Goal: Task Accomplishment & Management: Manage account settings

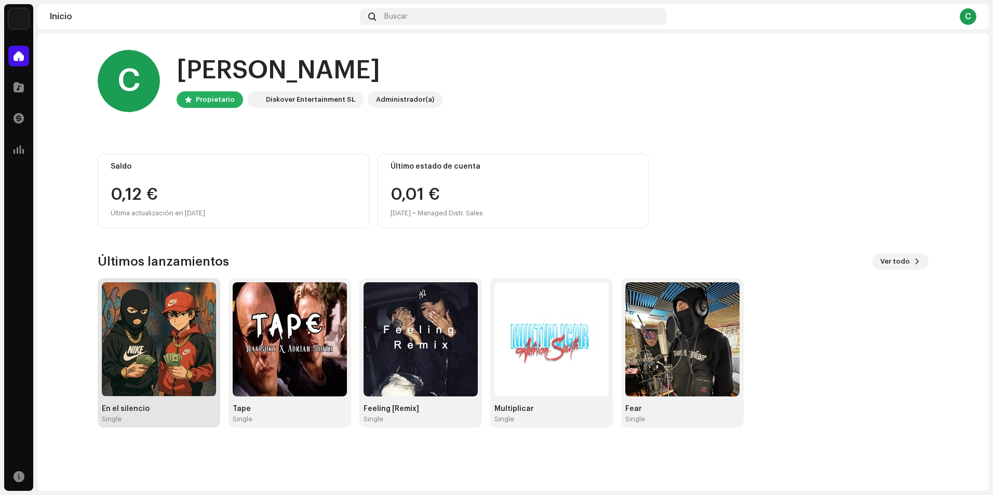
click at [143, 368] on img at bounding box center [159, 339] width 114 height 114
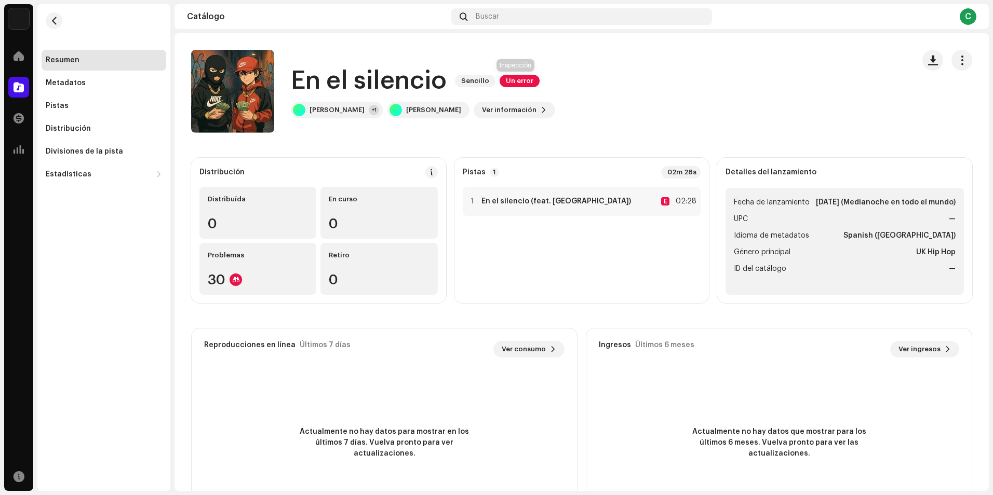
click at [513, 78] on span "Un error" at bounding box center [519, 81] width 40 height 12
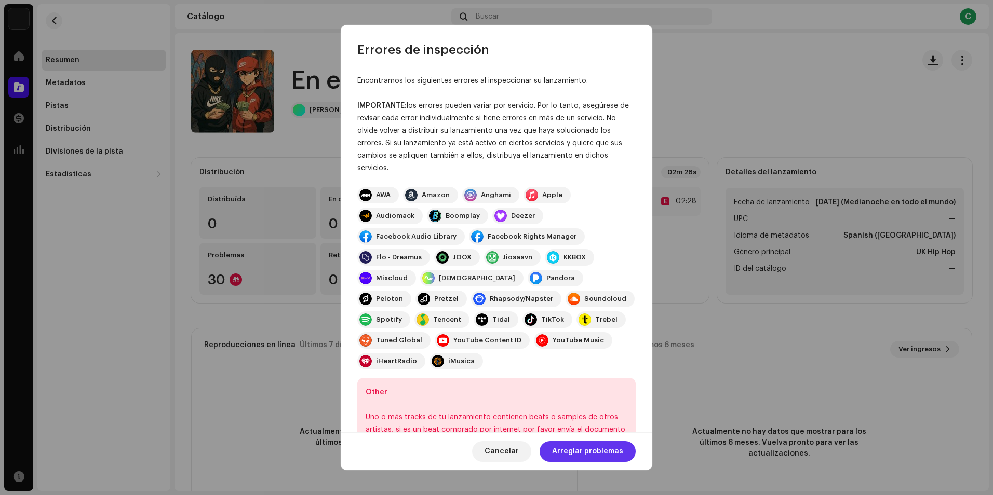
click at [584, 450] on span "Arreglar problemas" at bounding box center [587, 451] width 71 height 21
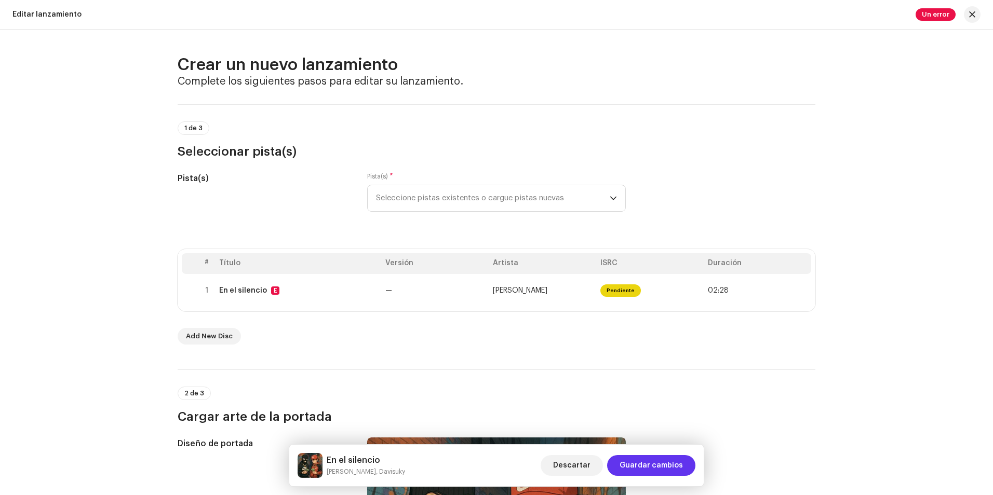
click at [653, 466] on span "Guardar cambios" at bounding box center [650, 465] width 63 height 21
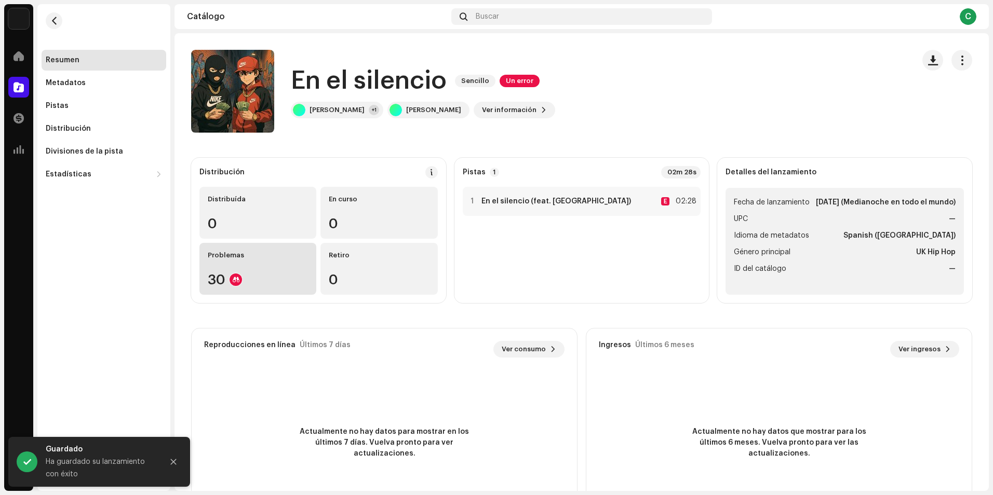
click at [246, 269] on div "Problemas 30" at bounding box center [257, 269] width 117 height 52
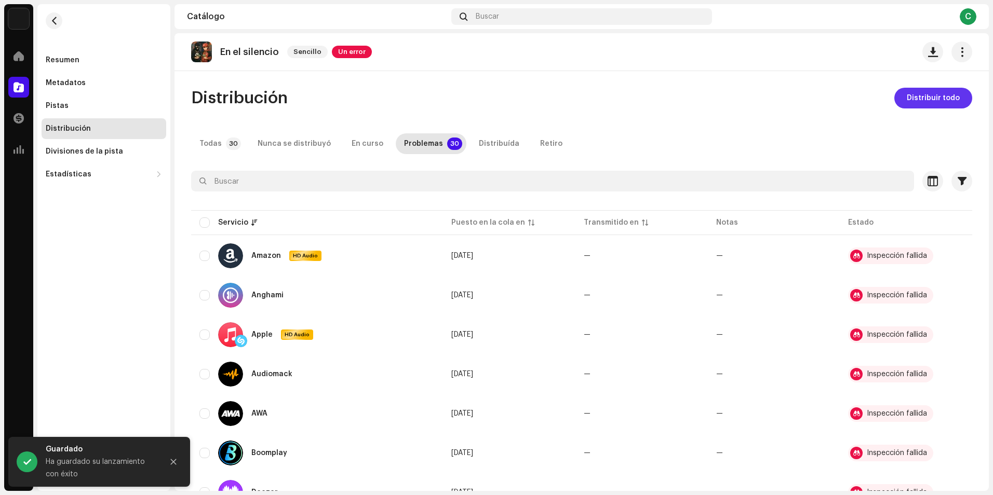
click at [932, 103] on span "Distribuir todo" at bounding box center [933, 98] width 53 height 21
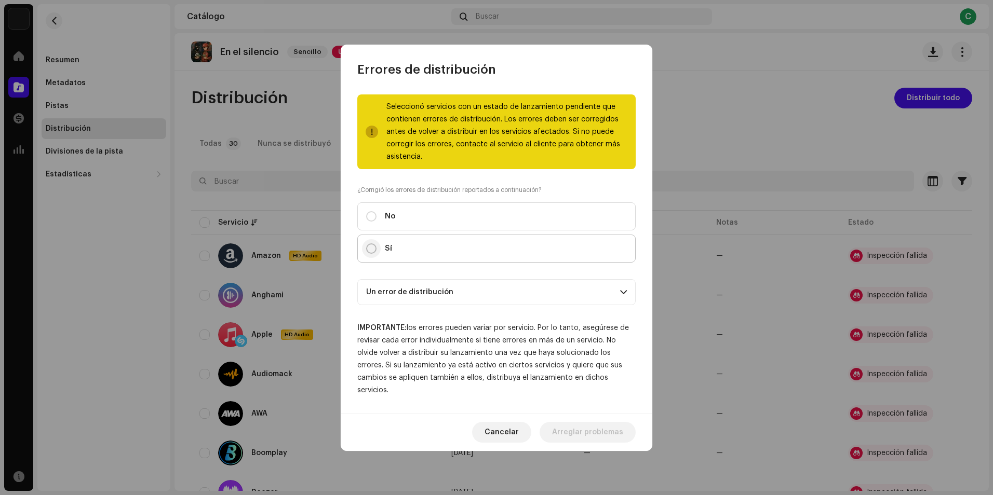
click at [366, 248] on input "Sí" at bounding box center [371, 249] width 10 height 10
radio input "true"
click at [416, 295] on p-accordion-header "Un error de distribución" at bounding box center [496, 292] width 278 height 26
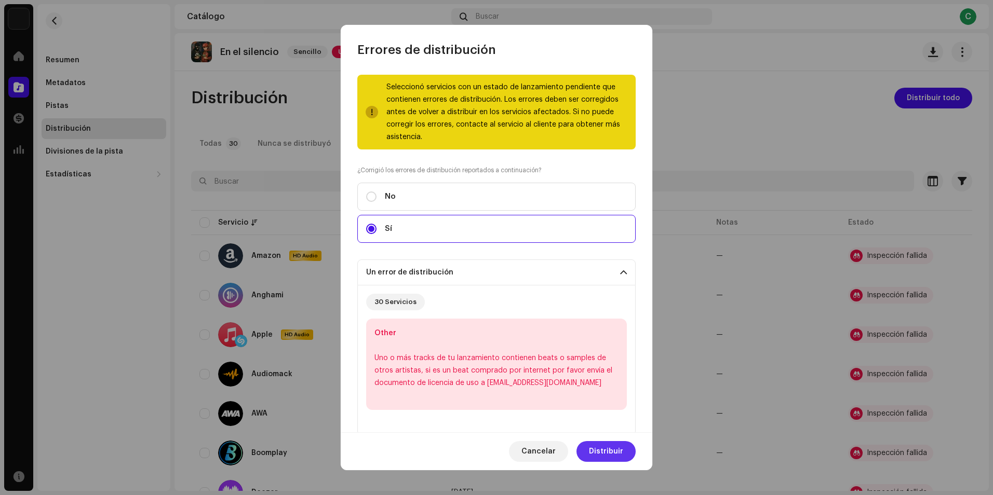
click at [607, 453] on span "Distribuir" at bounding box center [606, 451] width 34 height 21
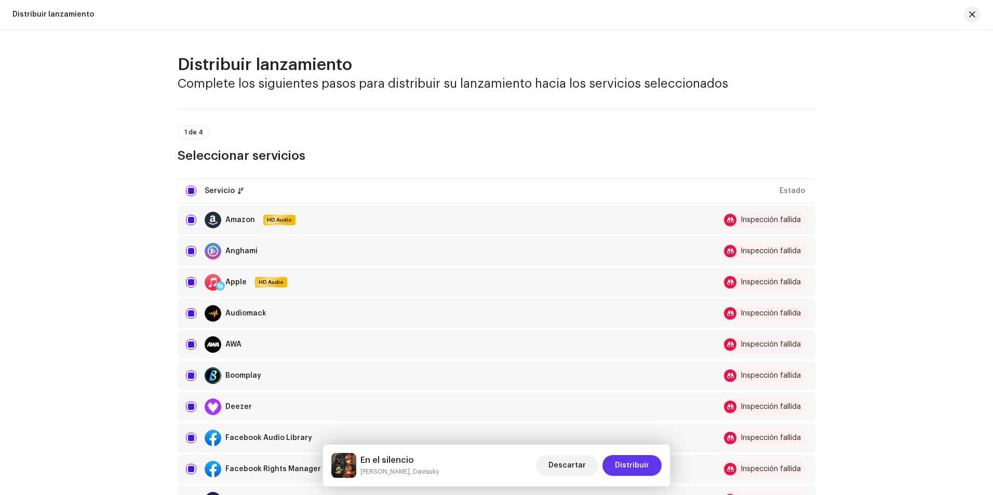
click at [644, 466] on span "Distribuir" at bounding box center [632, 465] width 34 height 21
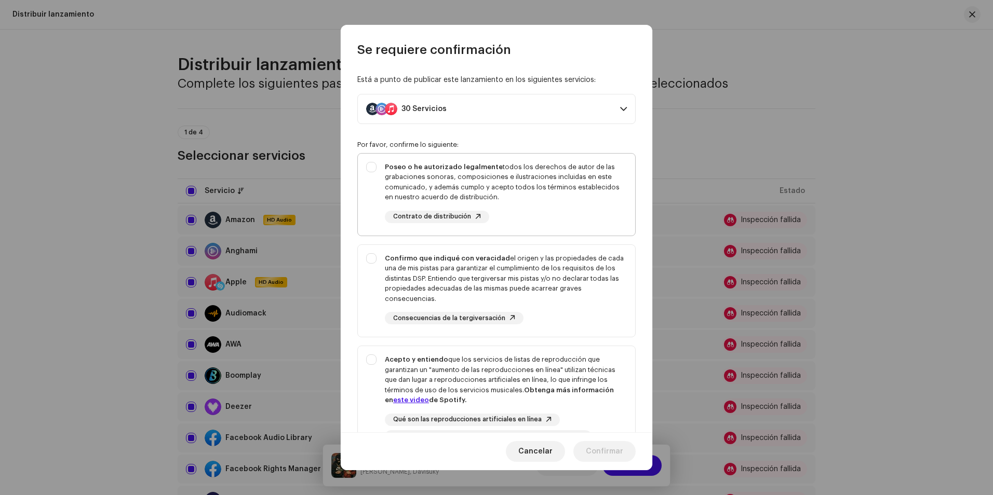
click at [370, 169] on div "Poseo o he autorizado legalmente todos los derechos de autor de las grabaciones…" at bounding box center [496, 193] width 277 height 78
checkbox input "true"
click at [370, 261] on div "Confirmo que indiqué con veracidad el origen y las propiedades de cada una de m…" at bounding box center [496, 289] width 277 height 88
checkbox input "true"
click at [373, 361] on div "Acepto y entiendo que los servicios de listas de reproducción que garantizan un…" at bounding box center [496, 398] width 277 height 105
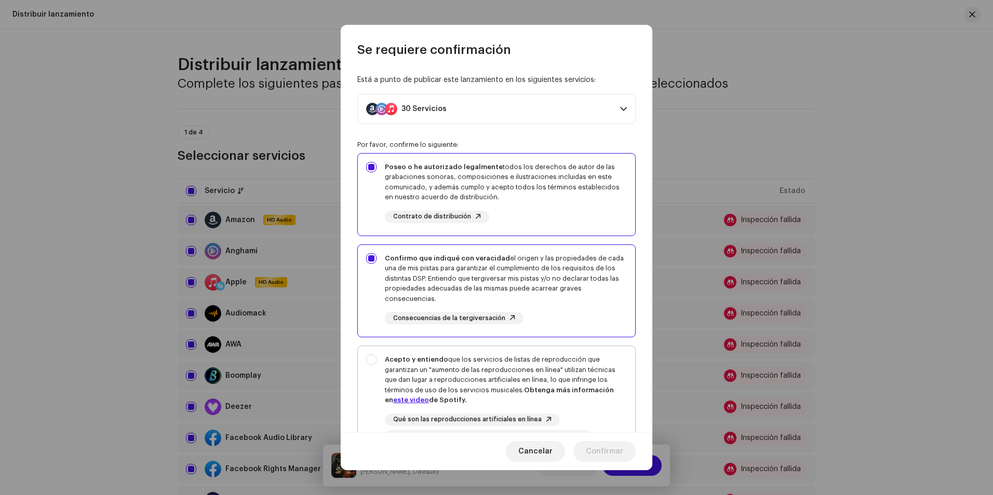
checkbox input "true"
click at [587, 448] on button "Confirmar" at bounding box center [604, 451] width 62 height 21
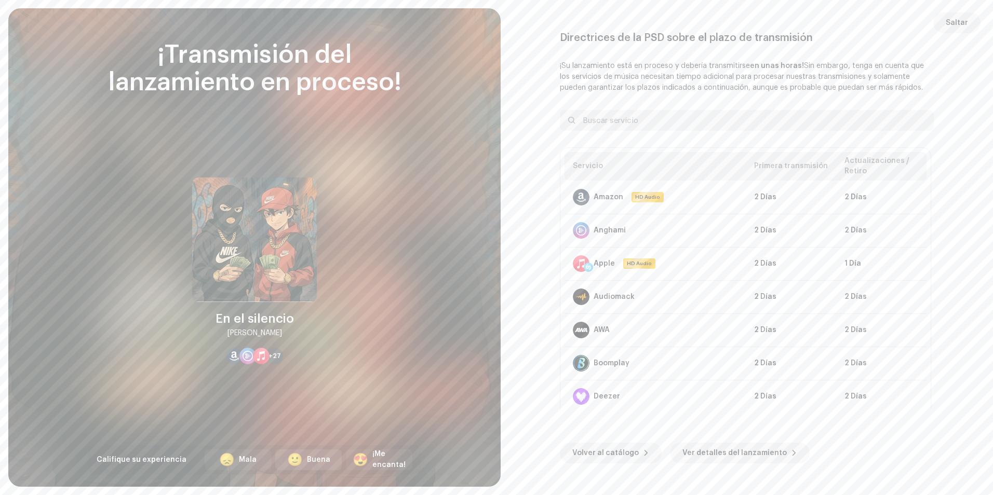
click at [304, 454] on div "🙂 Buena" at bounding box center [308, 460] width 66 height 21
click at [589, 450] on span "Volver al catálogo" at bounding box center [605, 453] width 66 height 21
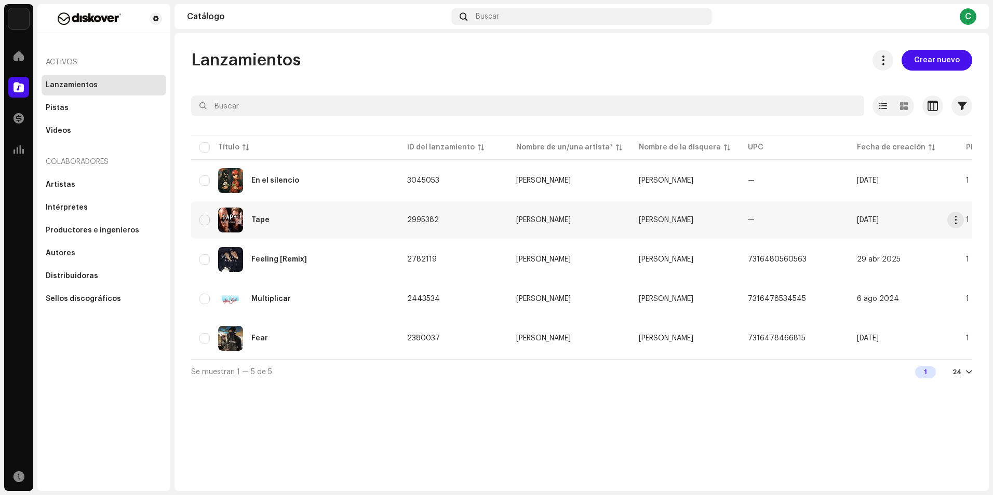
click at [264, 217] on div "Tape" at bounding box center [260, 220] width 18 height 7
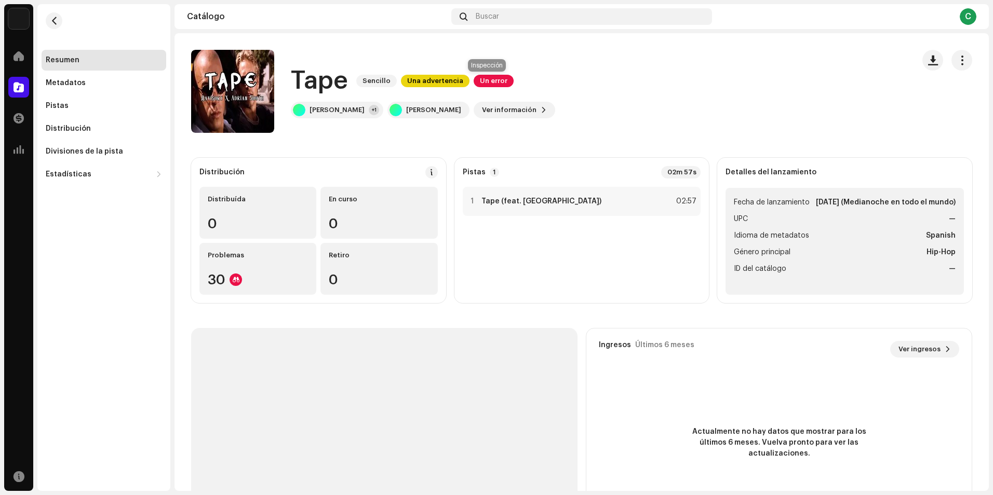
click at [497, 79] on span "Un error" at bounding box center [494, 81] width 40 height 12
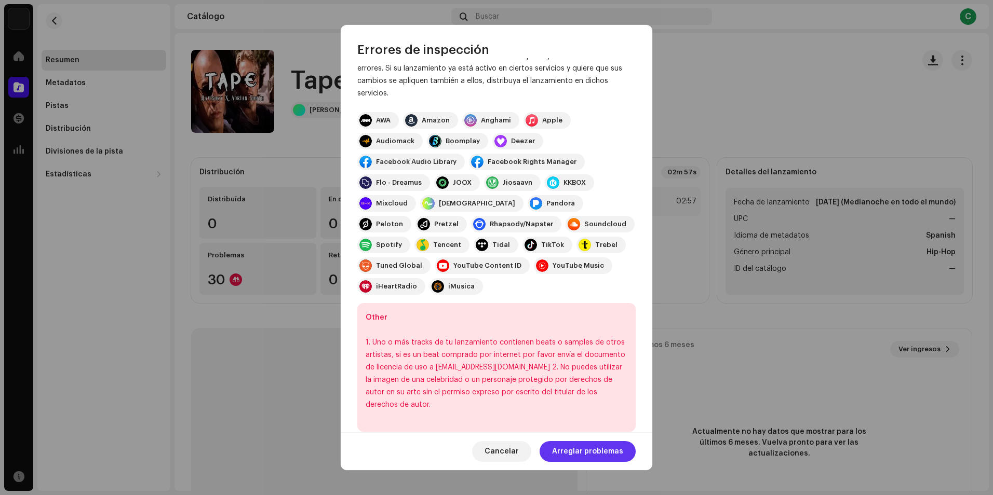
scroll to position [78, 0]
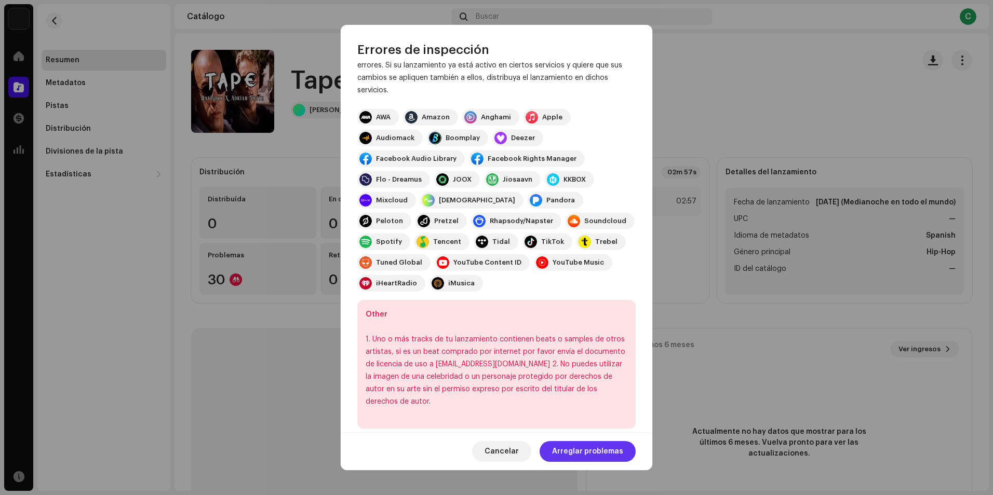
click at [579, 455] on span "Arreglar problemas" at bounding box center [587, 451] width 71 height 21
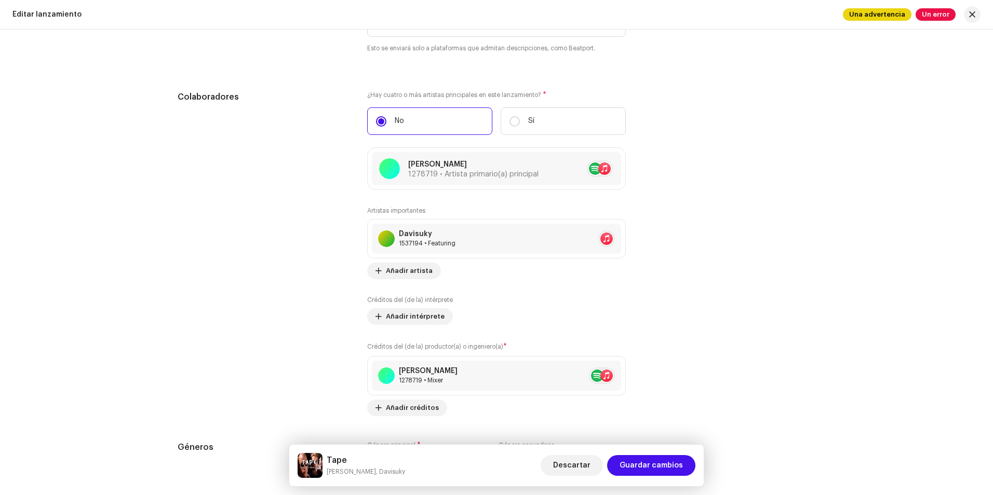
scroll to position [1402, 0]
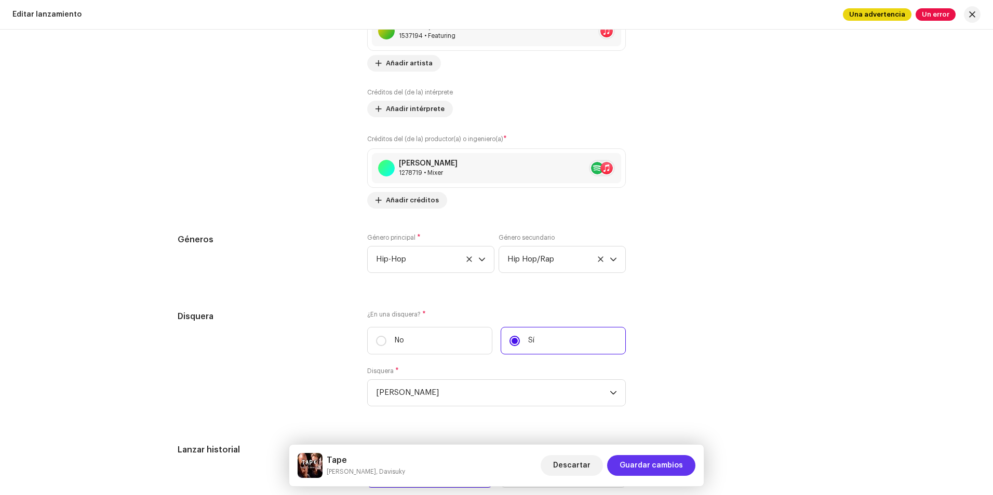
click at [667, 467] on span "Guardar cambios" at bounding box center [650, 465] width 63 height 21
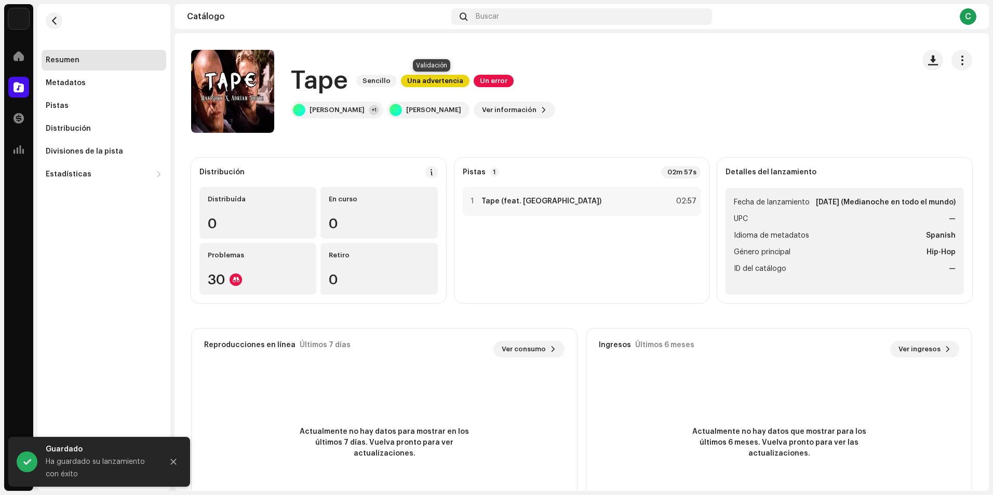
click at [437, 83] on span "Una advertencia" at bounding box center [435, 81] width 69 height 12
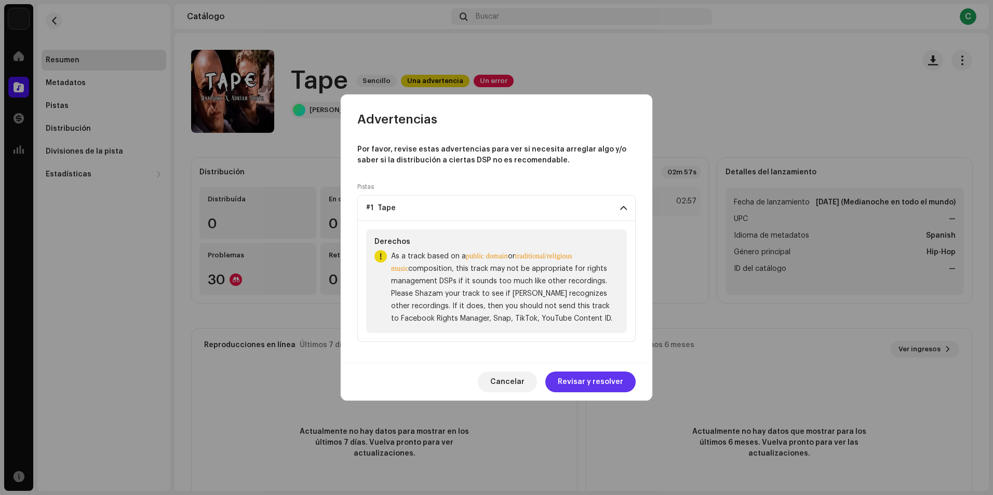
click at [600, 377] on span "Revisar y resolver" at bounding box center [590, 382] width 65 height 21
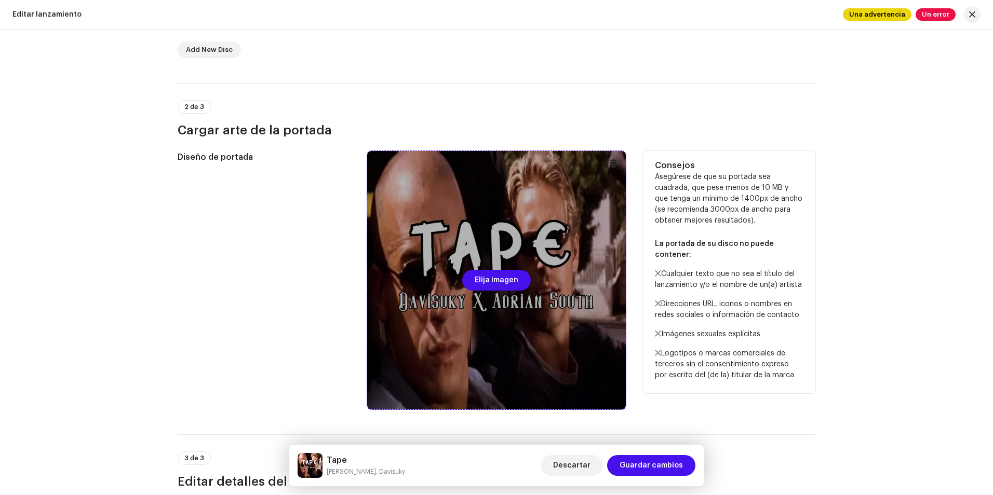
scroll to position [312, 0]
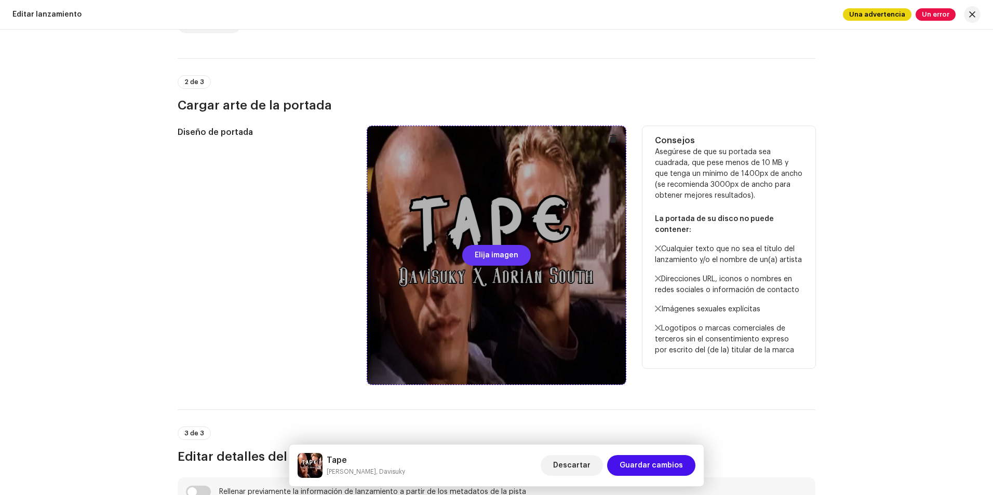
click at [489, 250] on span "Elija imagen" at bounding box center [497, 255] width 44 height 21
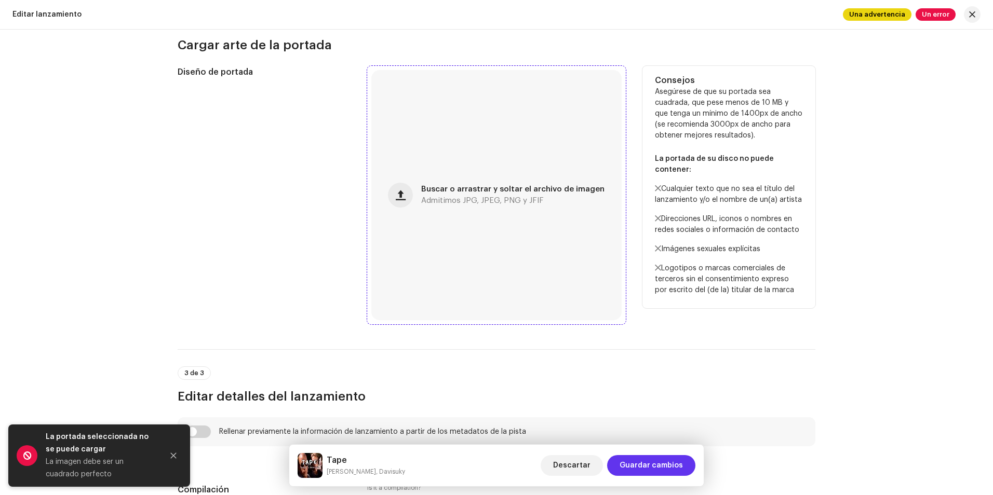
scroll to position [467, 0]
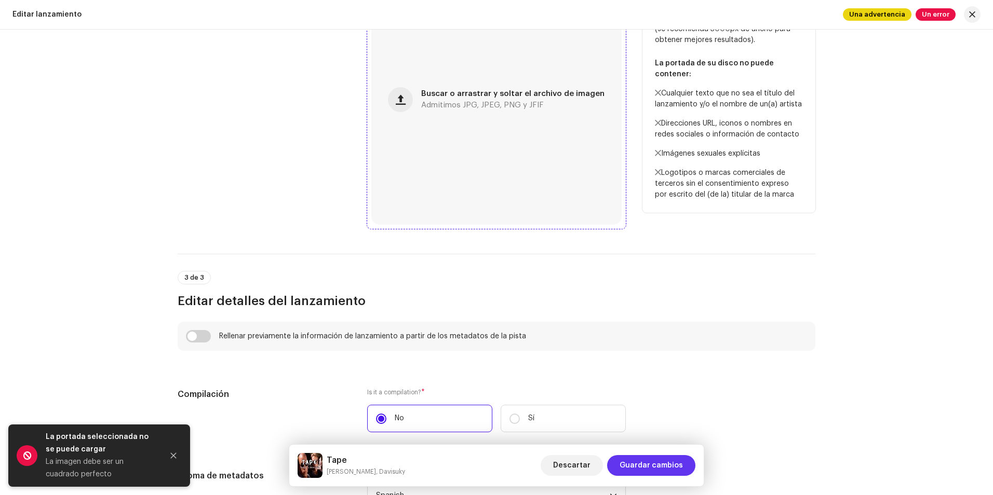
click at [672, 463] on span "Guardar cambios" at bounding box center [650, 465] width 63 height 21
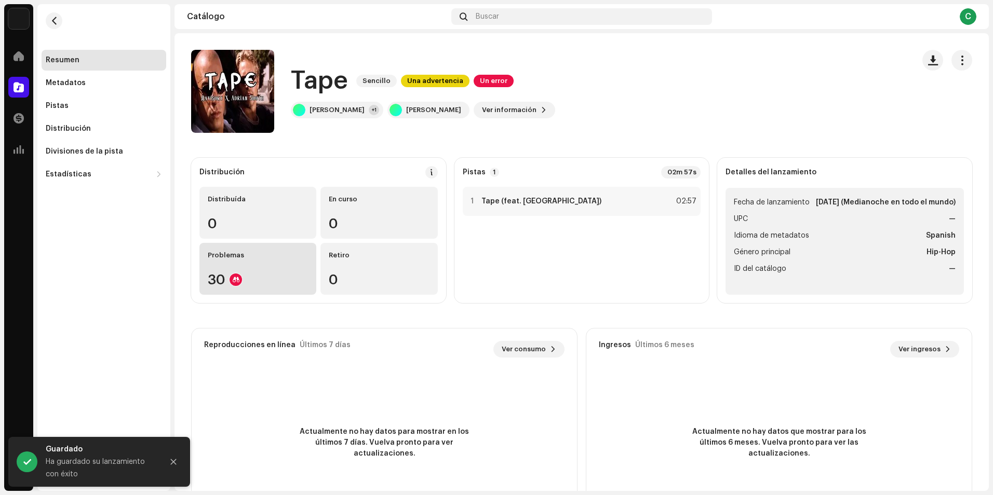
click at [263, 274] on div "30" at bounding box center [258, 279] width 100 height 13
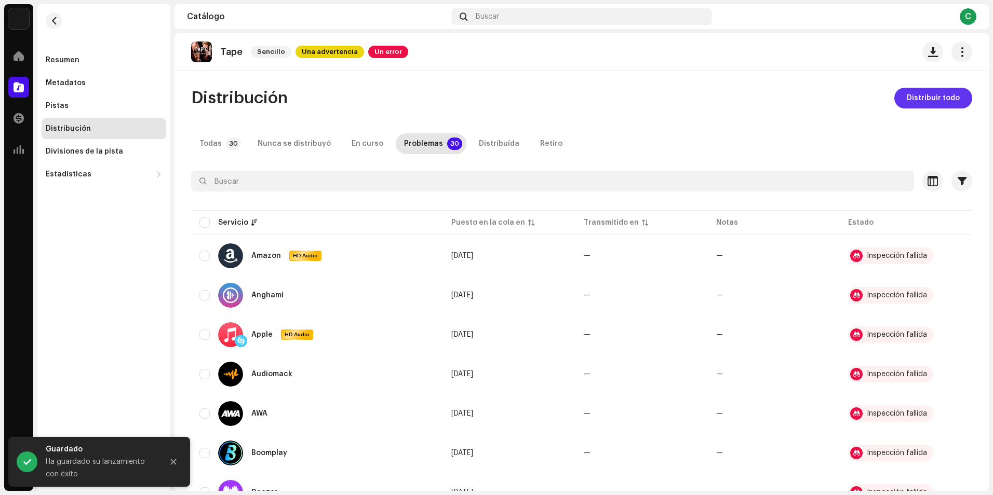
click at [948, 102] on span "Distribuir todo" at bounding box center [933, 98] width 53 height 21
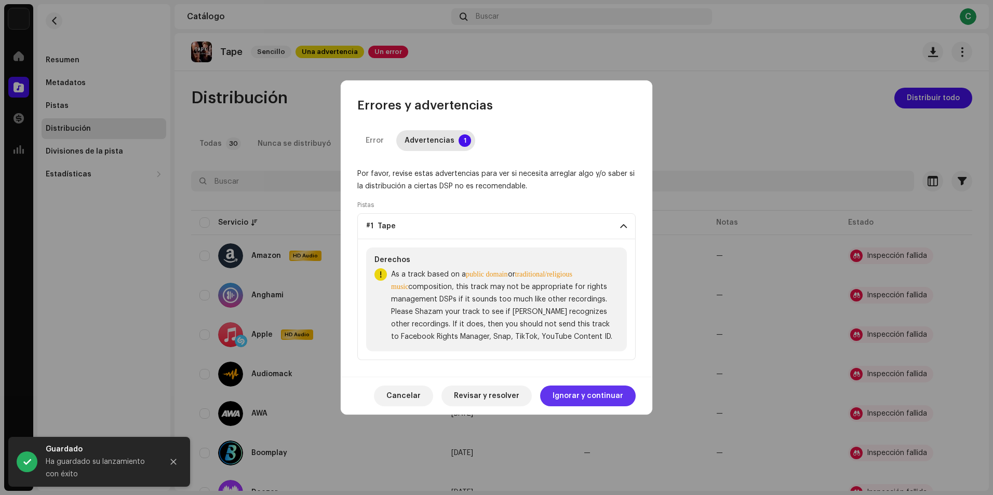
click at [596, 398] on span "Ignorar y continuar" at bounding box center [587, 396] width 71 height 21
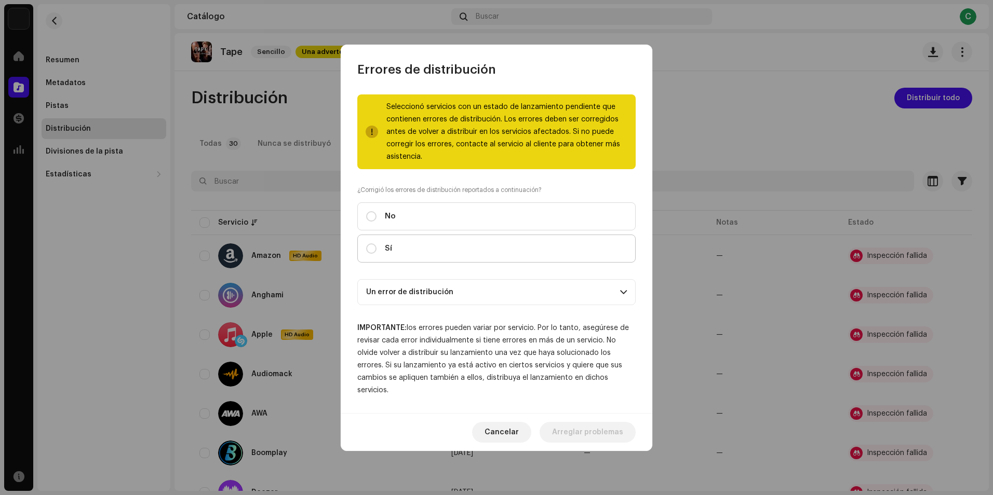
click at [401, 251] on label "Sí" at bounding box center [496, 249] width 278 height 28
click at [376, 251] on input "Sí" at bounding box center [371, 249] width 10 height 10
radio input "true"
click at [605, 437] on span "Distribuir" at bounding box center [606, 432] width 34 height 21
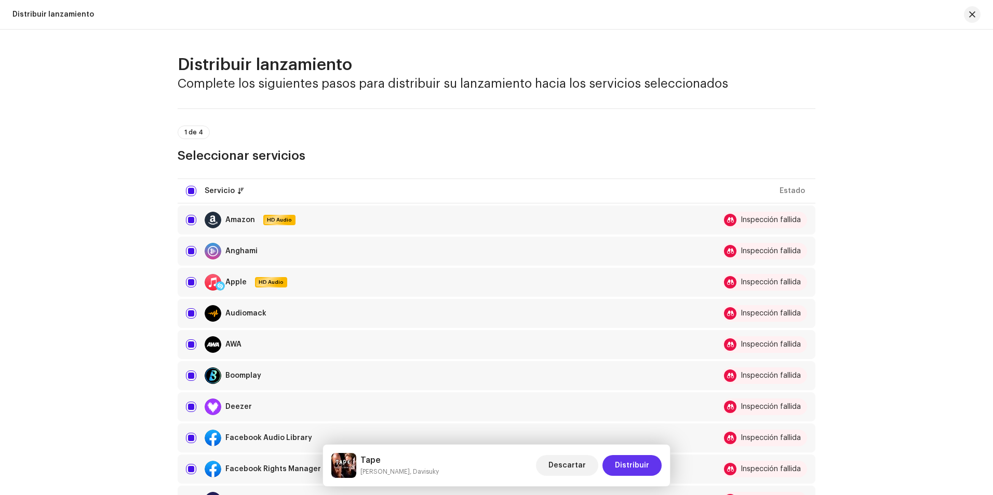
click at [653, 472] on button "Distribuir" at bounding box center [631, 465] width 59 height 21
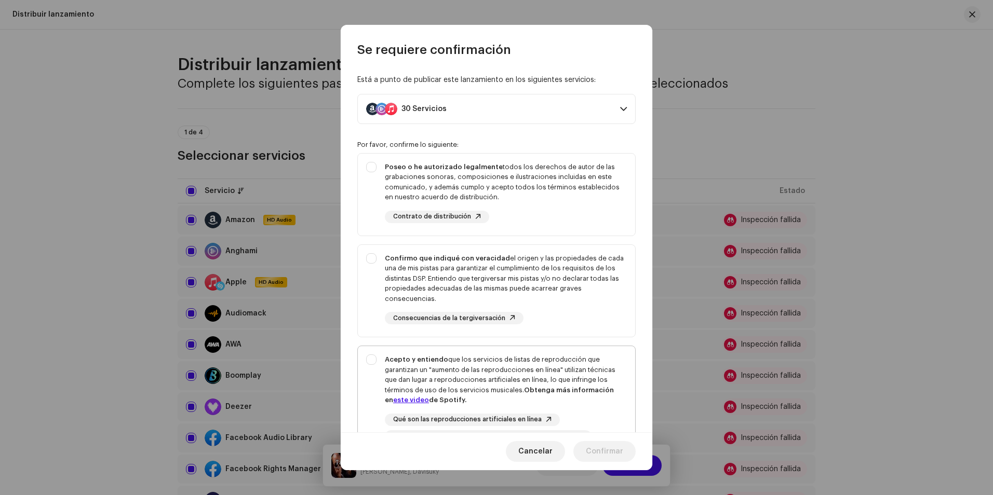
click at [465, 378] on div "Acepto y entiendo que los servicios de listas de reproducción que garantizan un…" at bounding box center [506, 380] width 242 height 51
checkbox input "true"
click at [385, 269] on div "Confirmo que indiqué con veracidad el origen y las propiedades de cada una de m…" at bounding box center [506, 278] width 242 height 51
checkbox input "true"
click at [371, 193] on div "Poseo o he autorizado legalmente todos los derechos de autor de las grabaciones…" at bounding box center [496, 193] width 277 height 78
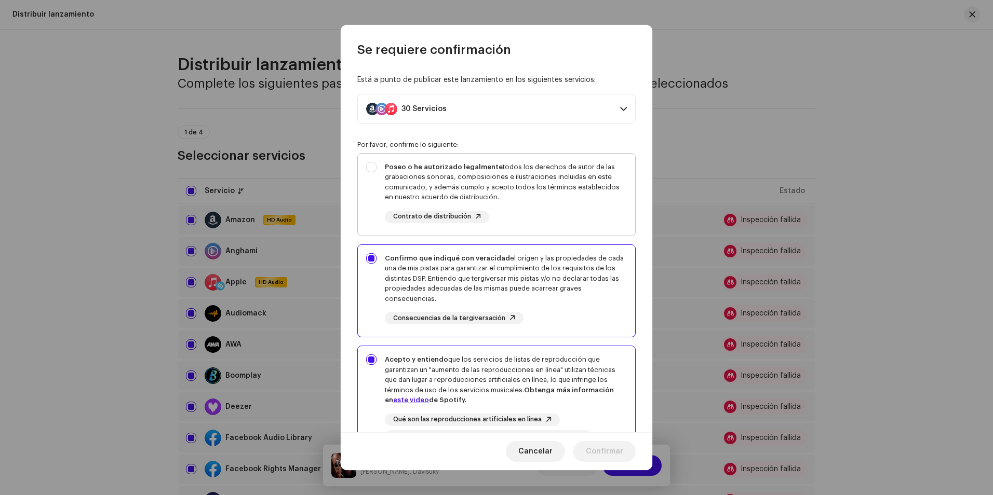
checkbox input "true"
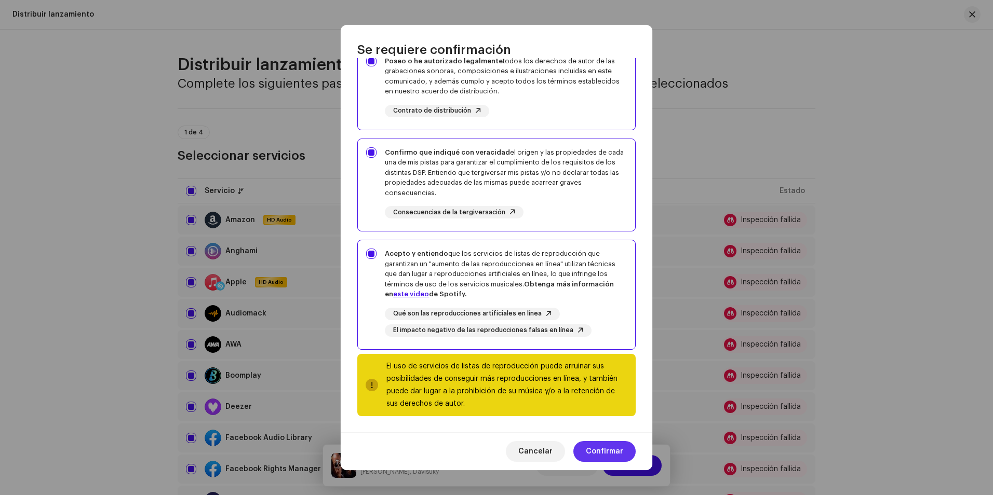
click at [604, 447] on span "Confirmar" at bounding box center [604, 451] width 37 height 21
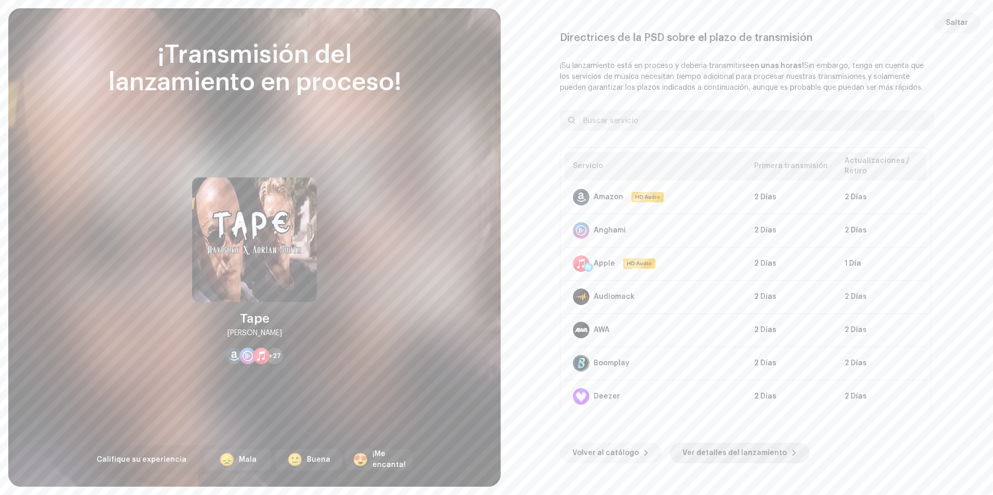
click at [710, 456] on span "Ver detalles del lanzamiento" at bounding box center [734, 453] width 104 height 21
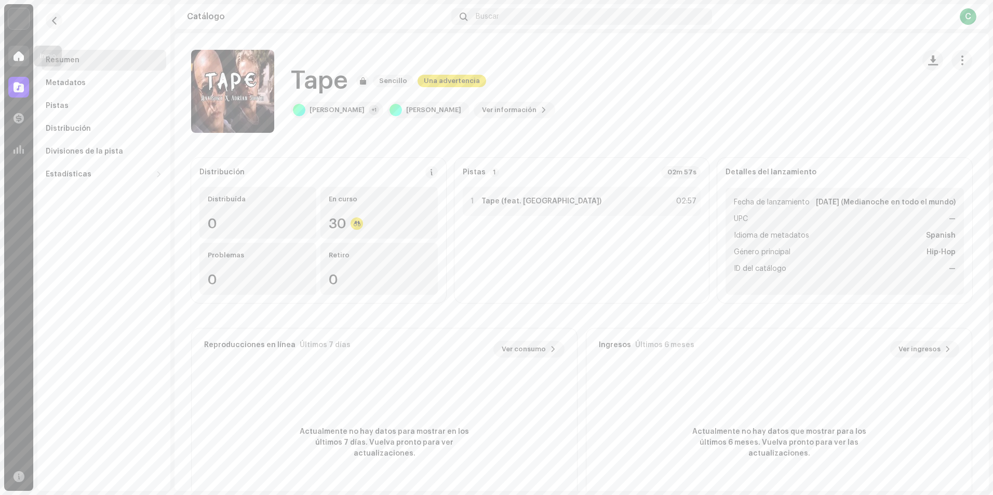
click at [22, 55] on span at bounding box center [18, 56] width 10 height 8
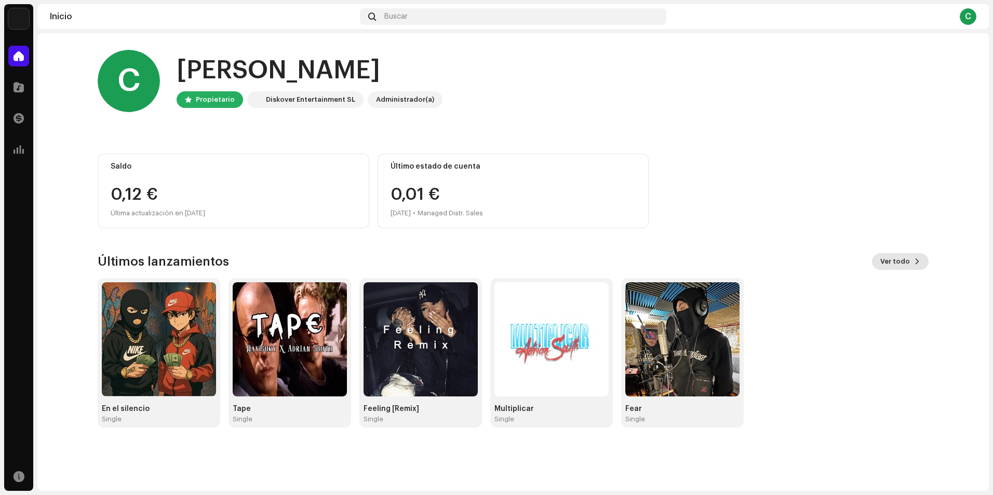
click at [916, 254] on button "Ver todo" at bounding box center [900, 261] width 57 height 17
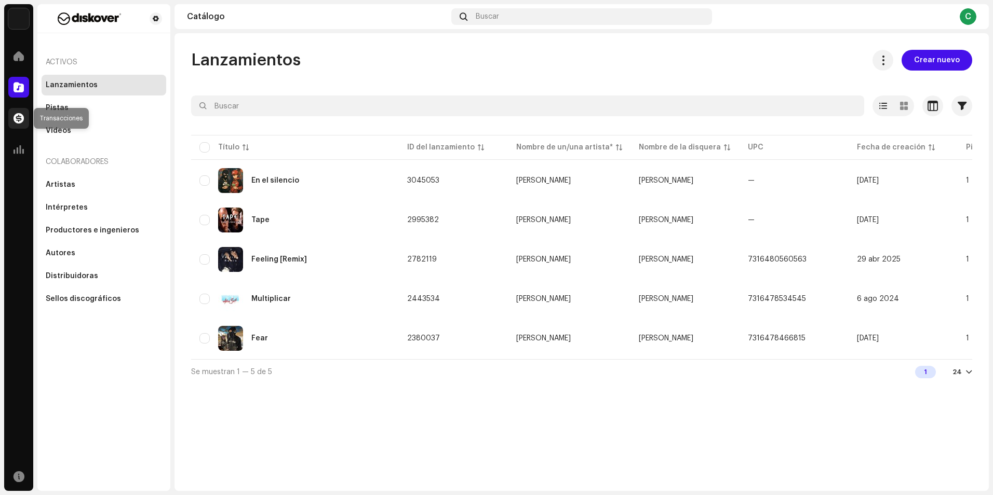
click at [17, 117] on span at bounding box center [18, 118] width 10 height 8
